Goal: Browse casually

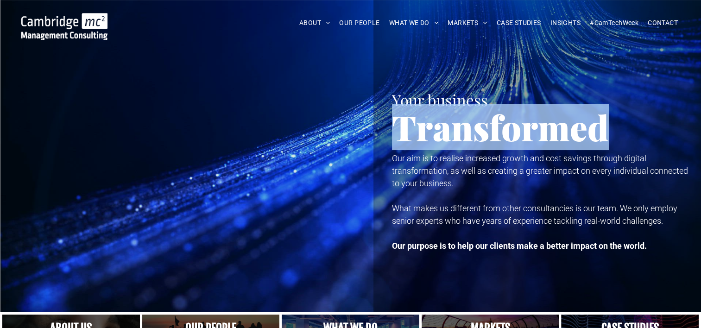
drag, startPoint x: 391, startPoint y: 124, endPoint x: 604, endPoint y: 129, distance: 212.8
click at [604, 129] on span "Transformed" at bounding box center [500, 127] width 217 height 46
click at [608, 130] on span "Transformed" at bounding box center [500, 127] width 217 height 46
drag, startPoint x: 608, startPoint y: 130, endPoint x: 394, endPoint y: 133, distance: 213.2
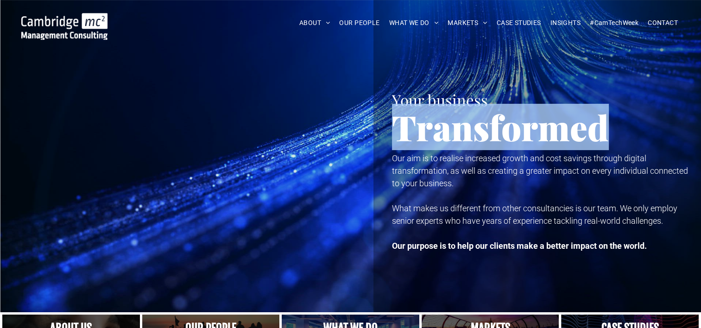
click at [394, 133] on span "Transformed" at bounding box center [500, 127] width 217 height 46
click at [395, 129] on span "Transformed" at bounding box center [500, 127] width 217 height 46
drag, startPoint x: 392, startPoint y: 128, endPoint x: 618, endPoint y: 131, distance: 226.2
click at [618, 131] on h1 "Transformed" at bounding box center [542, 127] width 300 height 38
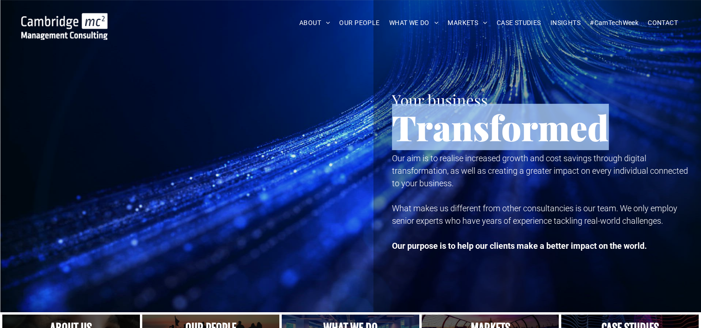
click at [616, 132] on h1 "Transformed" at bounding box center [542, 127] width 300 height 38
click at [604, 136] on span "Transformed" at bounding box center [500, 127] width 217 height 46
drag, startPoint x: 398, startPoint y: 121, endPoint x: 604, endPoint y: 125, distance: 206.3
click at [604, 125] on span "Transformed" at bounding box center [500, 127] width 217 height 46
click at [606, 127] on span "Transformed" at bounding box center [500, 127] width 217 height 46
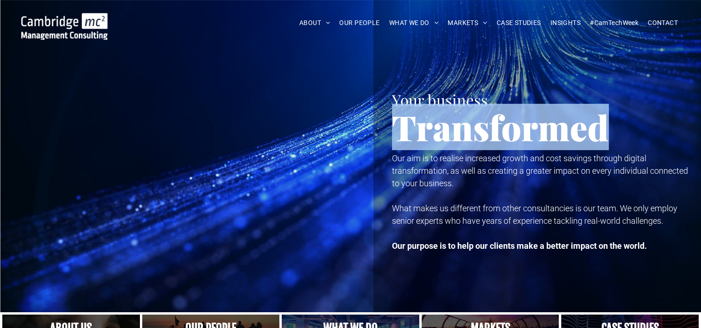
click at [604, 133] on span "Transformed" at bounding box center [500, 127] width 217 height 46
